Goal: Find specific page/section: Find specific page/section

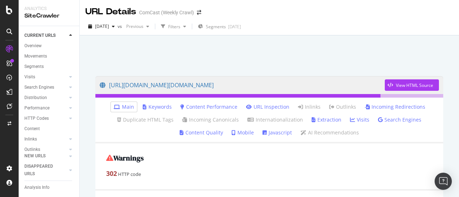
scroll to position [50, 0]
click at [40, 128] on div "Url Explorer" at bounding box center [35, 132] width 22 height 8
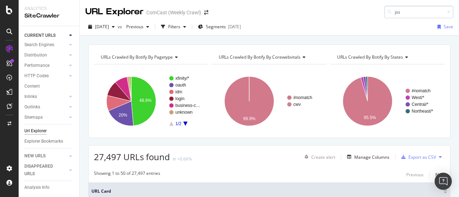
click at [409, 13] on input "jss" at bounding box center [418, 12] width 69 height 13
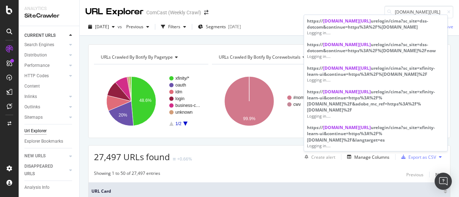
type input "[DOMAIN_NAME][URL]"
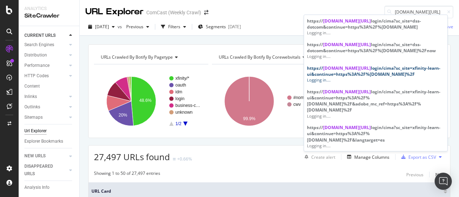
click at [345, 70] on span "[DOMAIN_NAME][URL]" at bounding box center [347, 68] width 48 height 6
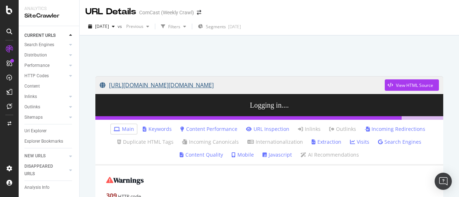
click at [352, 87] on link "[URL][DOMAIN_NAME][DOMAIN_NAME]" at bounding box center [242, 85] width 285 height 18
drag, startPoint x: 386, startPoint y: 83, endPoint x: 208, endPoint y: 75, distance: 177.9
click at [207, 59] on div at bounding box center [269, 54] width 362 height 30
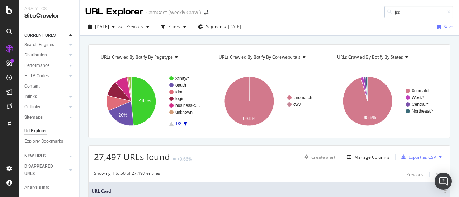
type input "jss."
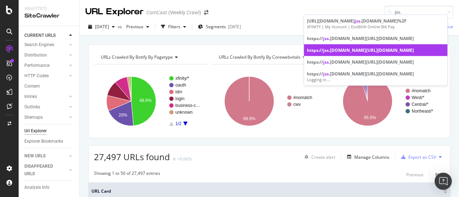
click at [364, 53] on div "https:// jss. [DOMAIN_NAME][URL][DOMAIN_NAME]" at bounding box center [376, 50] width 138 height 6
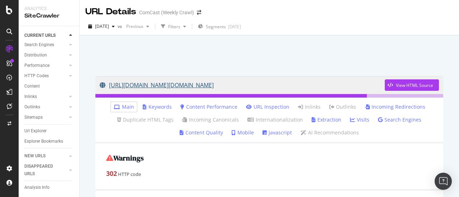
click at [266, 86] on link "[URL][DOMAIN_NAME][DOMAIN_NAME]" at bounding box center [242, 85] width 285 height 18
click at [241, 86] on link "[URL][DOMAIN_NAME][DOMAIN_NAME]" at bounding box center [242, 85] width 285 height 18
